Goal: Task Accomplishment & Management: Complete application form

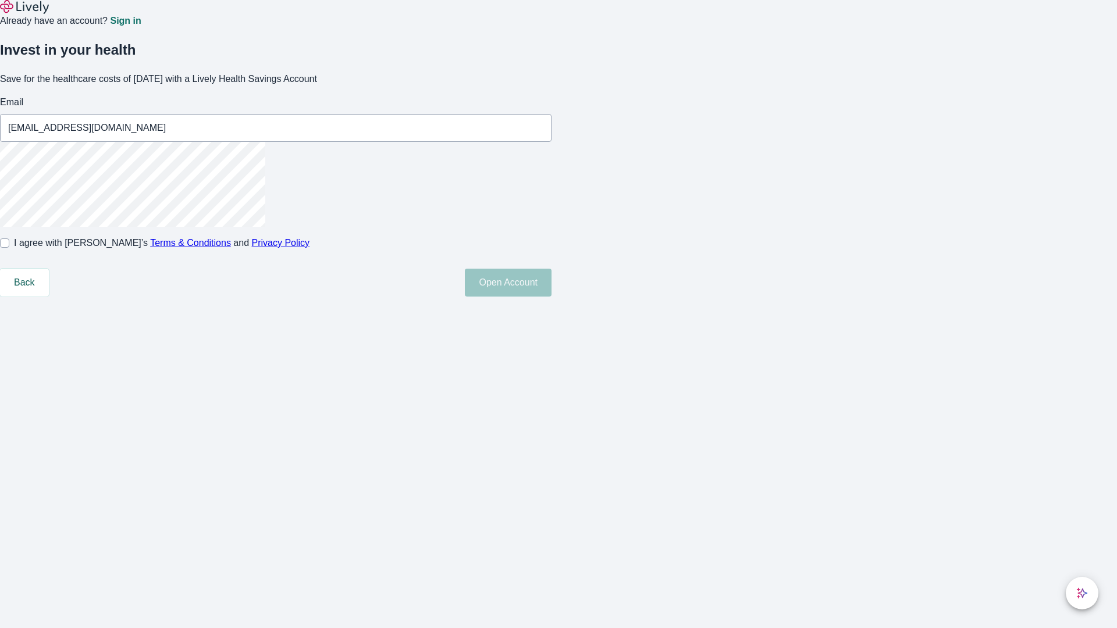
click at [9, 248] on input "I agree with Lively’s Terms & Conditions and Privacy Policy" at bounding box center [4, 242] width 9 height 9
checkbox input "true"
click at [551, 297] on button "Open Account" at bounding box center [508, 283] width 87 height 28
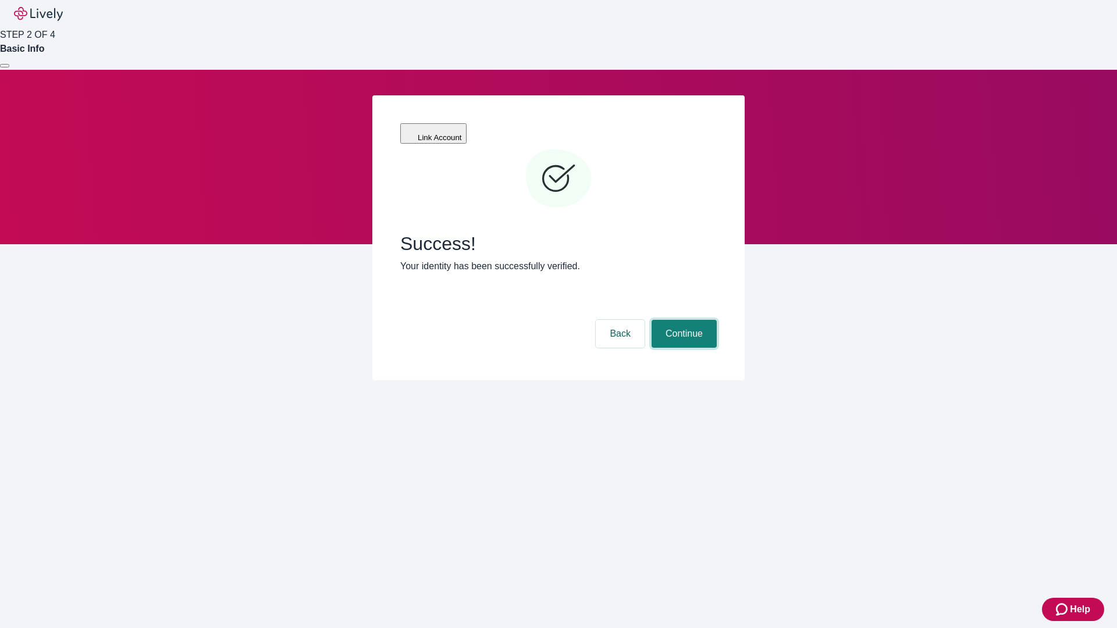
click at [682, 320] on button "Continue" at bounding box center [683, 334] width 65 height 28
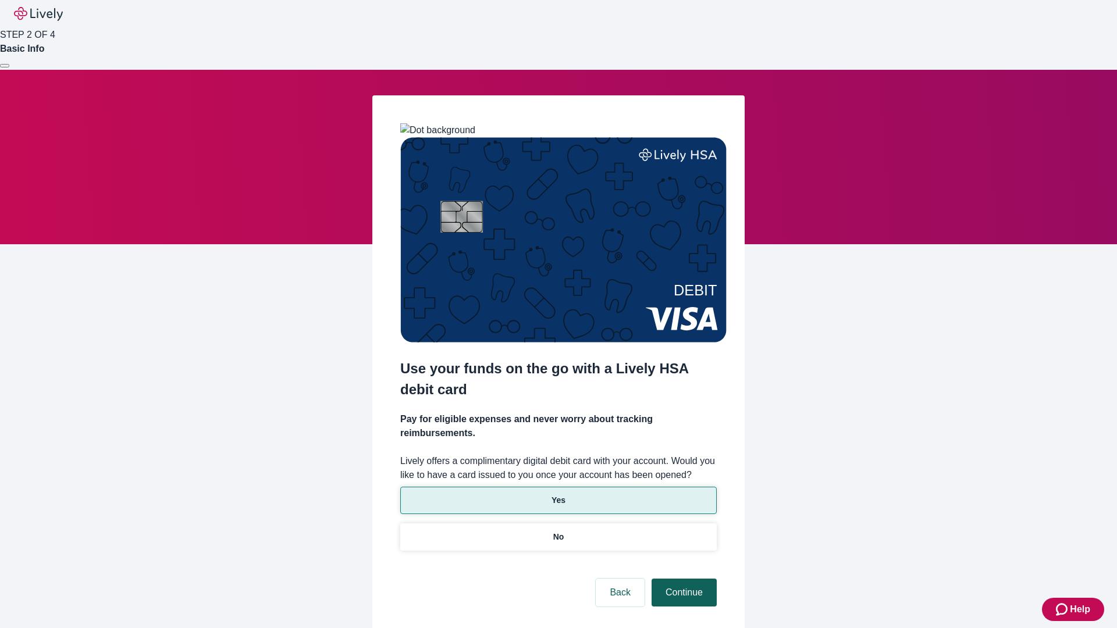
click at [558, 494] on p "Yes" at bounding box center [558, 500] width 14 height 12
click at [682, 579] on button "Continue" at bounding box center [683, 593] width 65 height 28
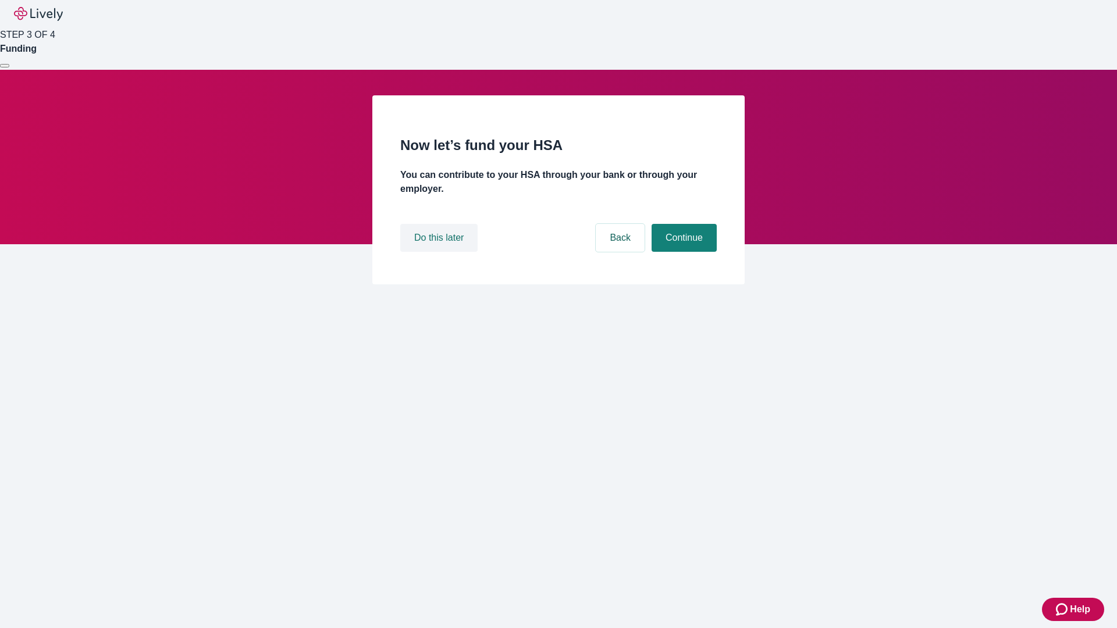
click at [440, 252] on button "Do this later" at bounding box center [438, 238] width 77 height 28
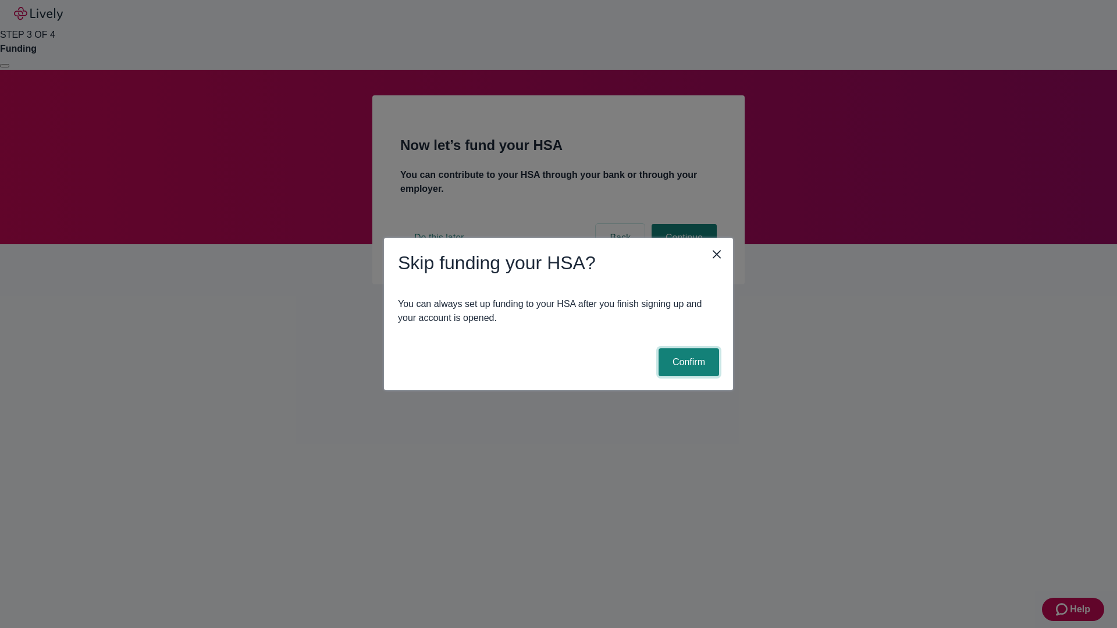
click at [687, 362] on button "Confirm" at bounding box center [688, 362] width 60 height 28
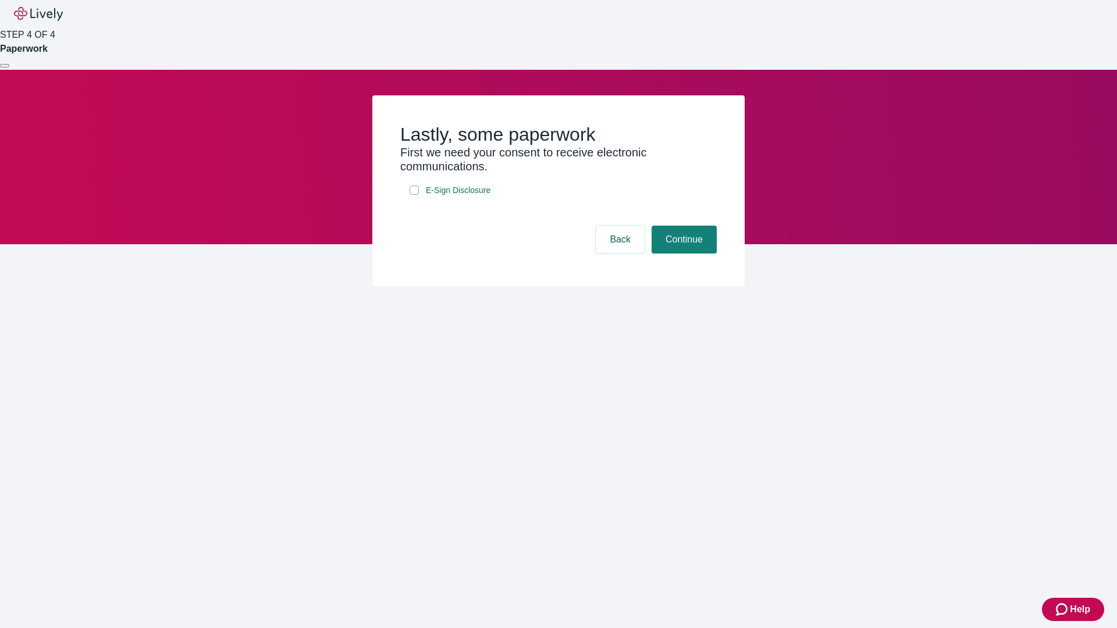
click at [414, 195] on input "E-Sign Disclosure" at bounding box center [414, 190] width 9 height 9
checkbox input "true"
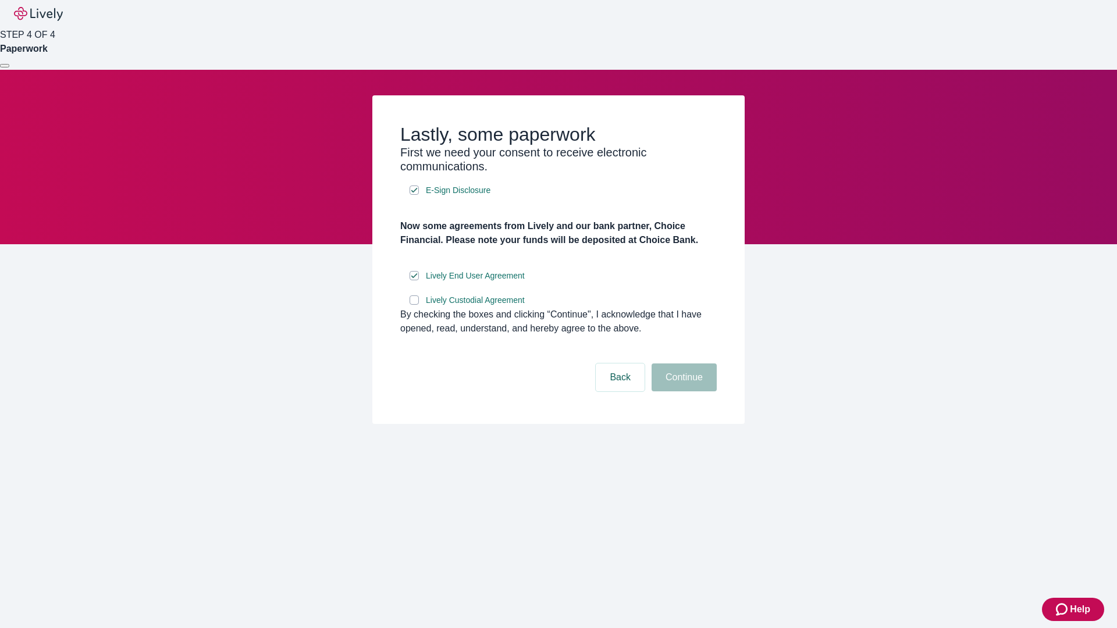
click at [414, 305] on input "Lively Custodial Agreement" at bounding box center [414, 299] width 9 height 9
checkbox input "true"
click at [682, 391] on button "Continue" at bounding box center [683, 378] width 65 height 28
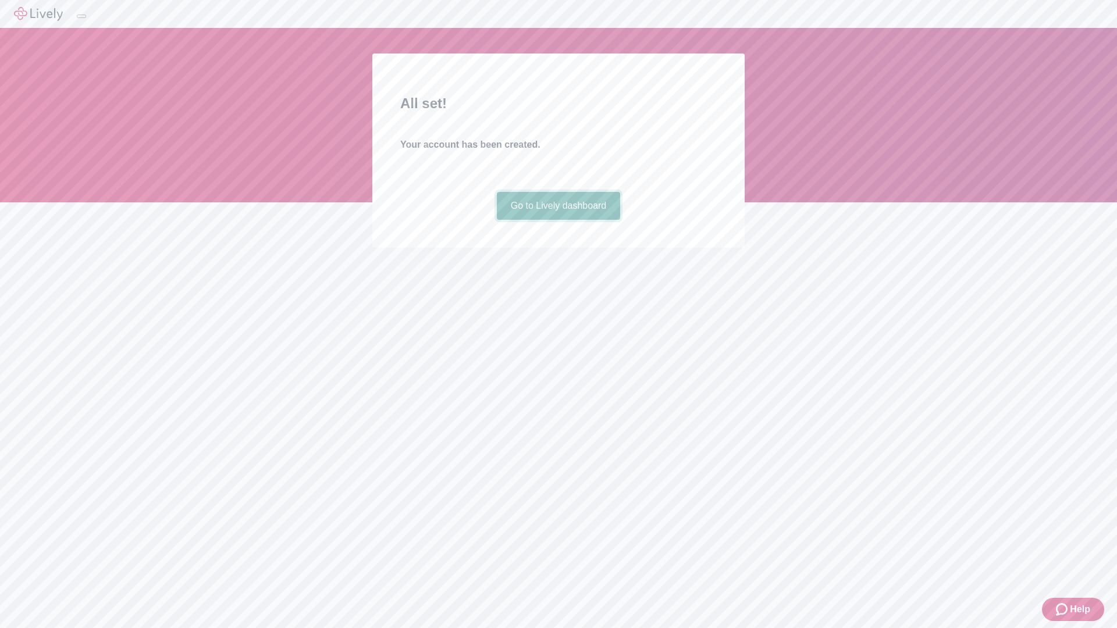
click at [558, 220] on link "Go to Lively dashboard" at bounding box center [559, 206] width 124 height 28
